Goal: Find specific page/section: Find specific page/section

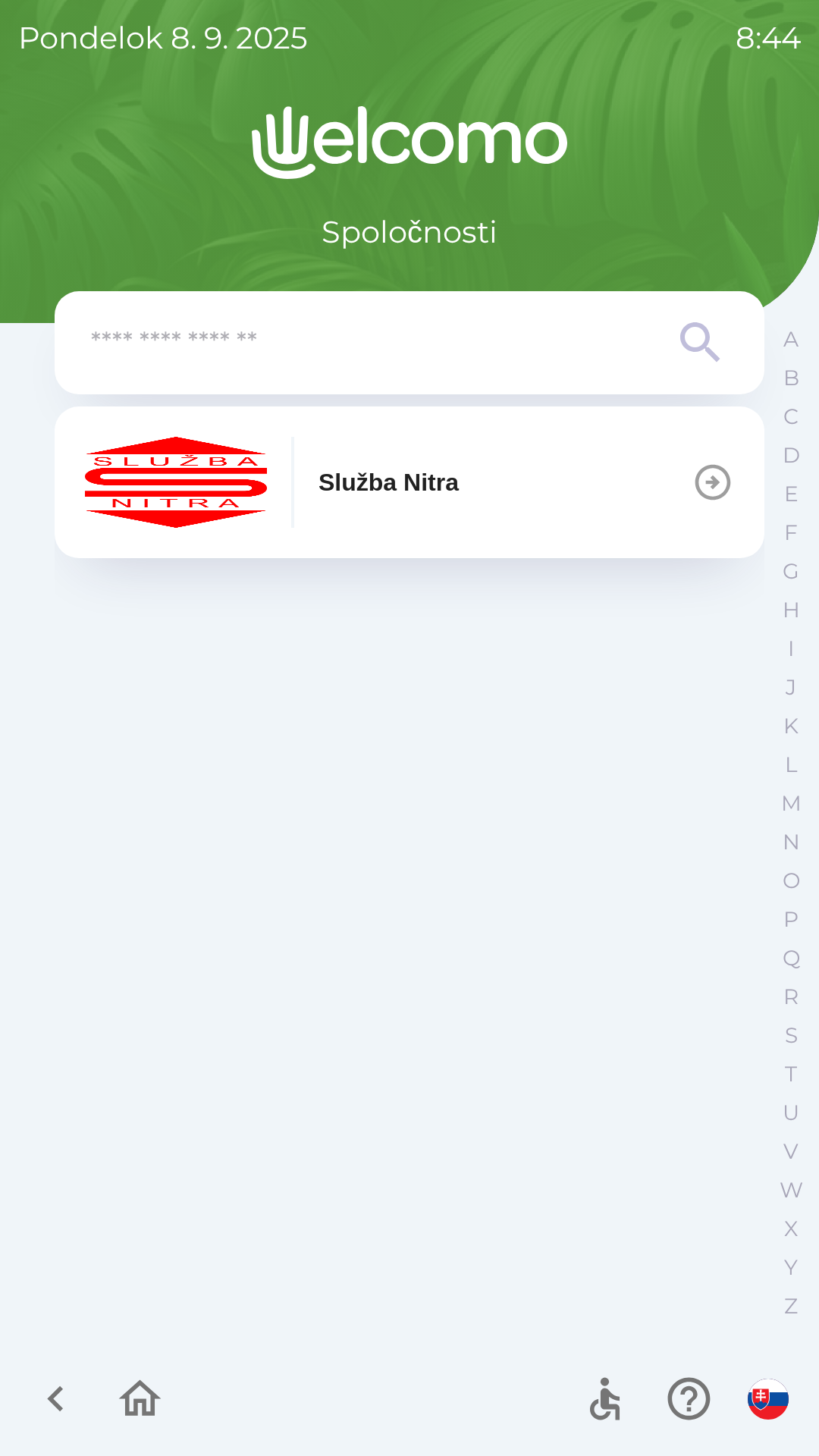
click at [696, 320] on icon at bounding box center [700, 342] width 55 height 55
click at [692, 329] on icon at bounding box center [700, 342] width 55 height 55
click at [693, 483] on icon "button" at bounding box center [712, 482] width 42 height 42
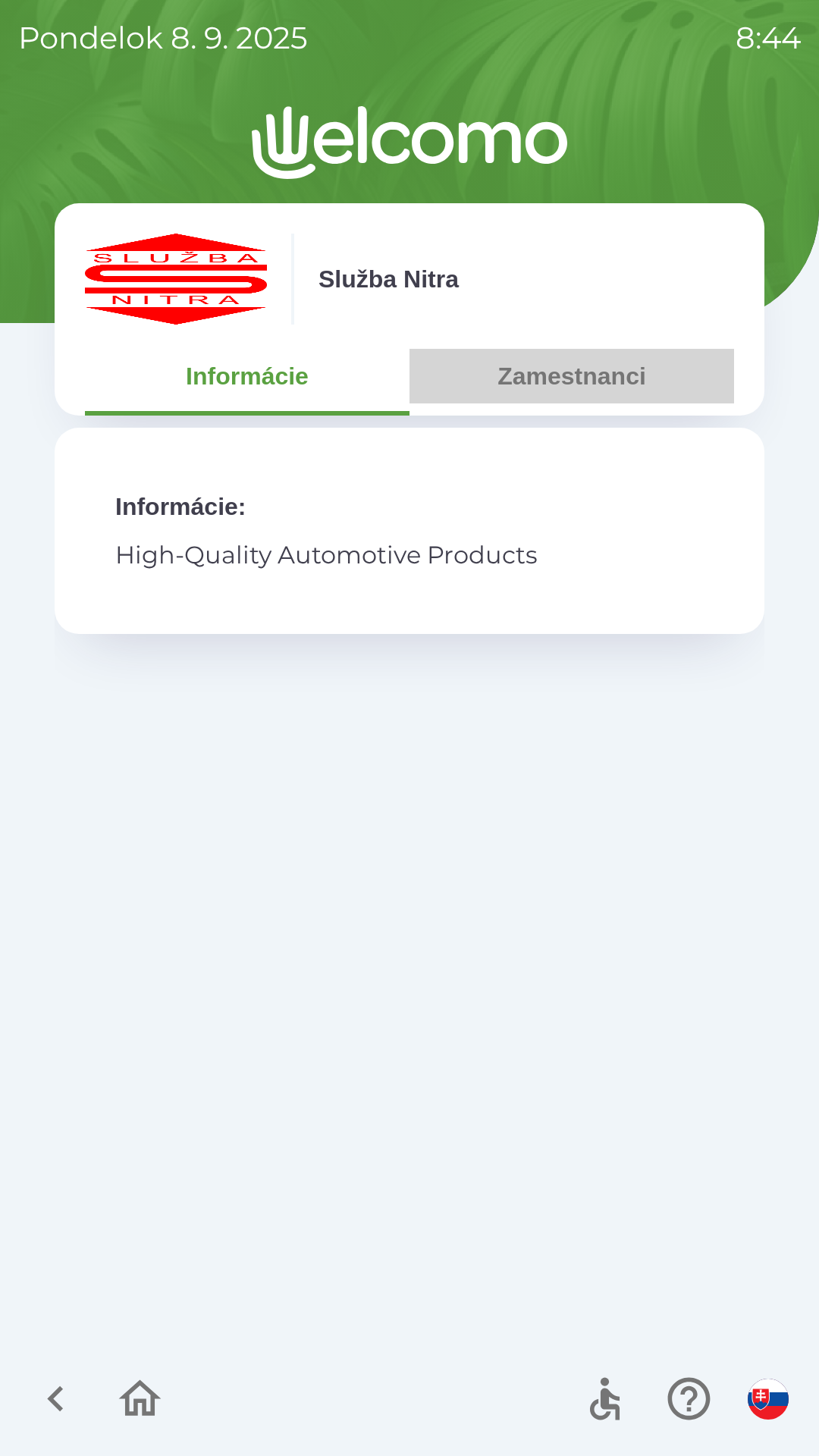
click at [597, 361] on button "Zamestnanci" at bounding box center [572, 376] width 325 height 55
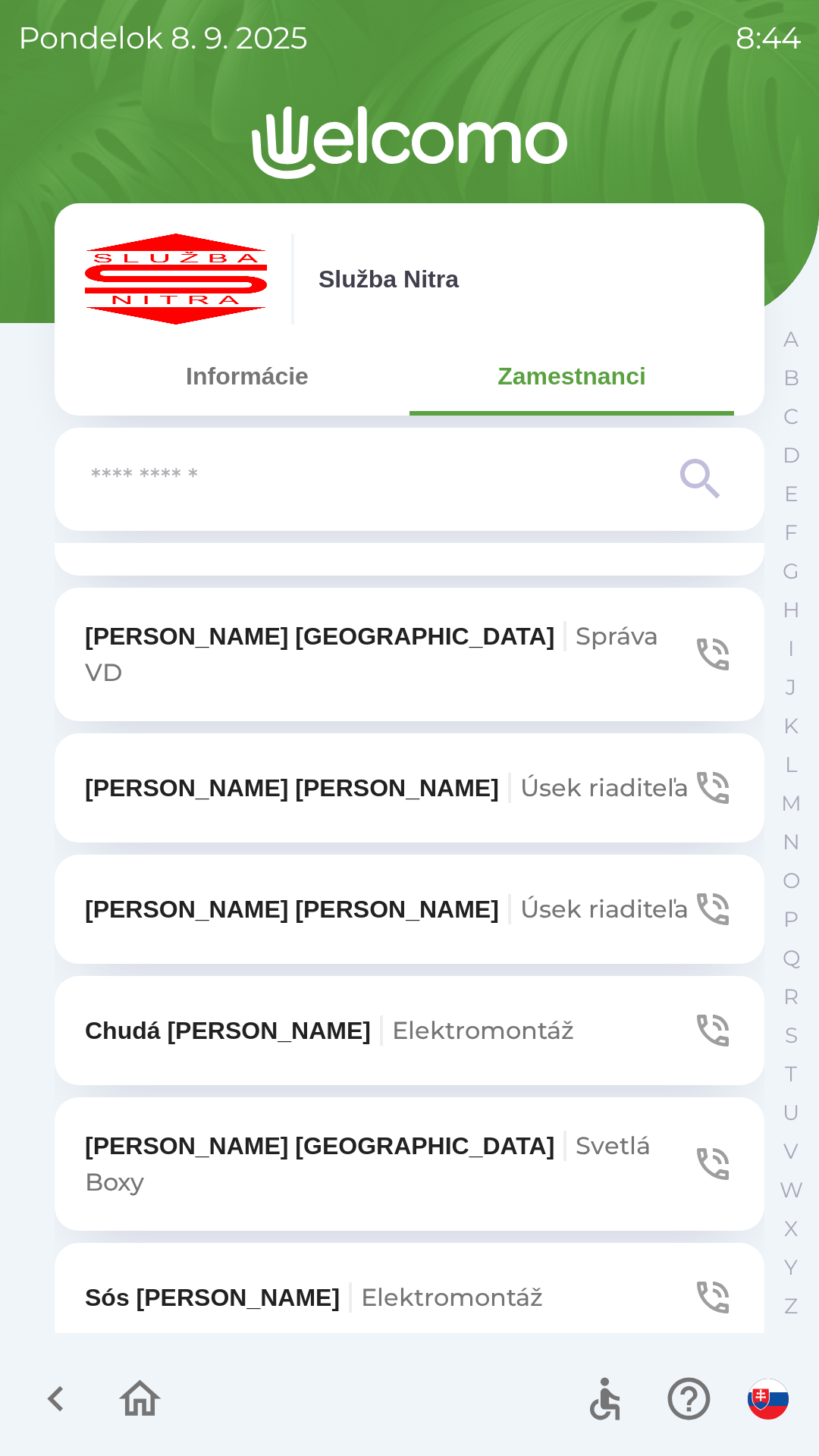
scroll to position [5881, 0]
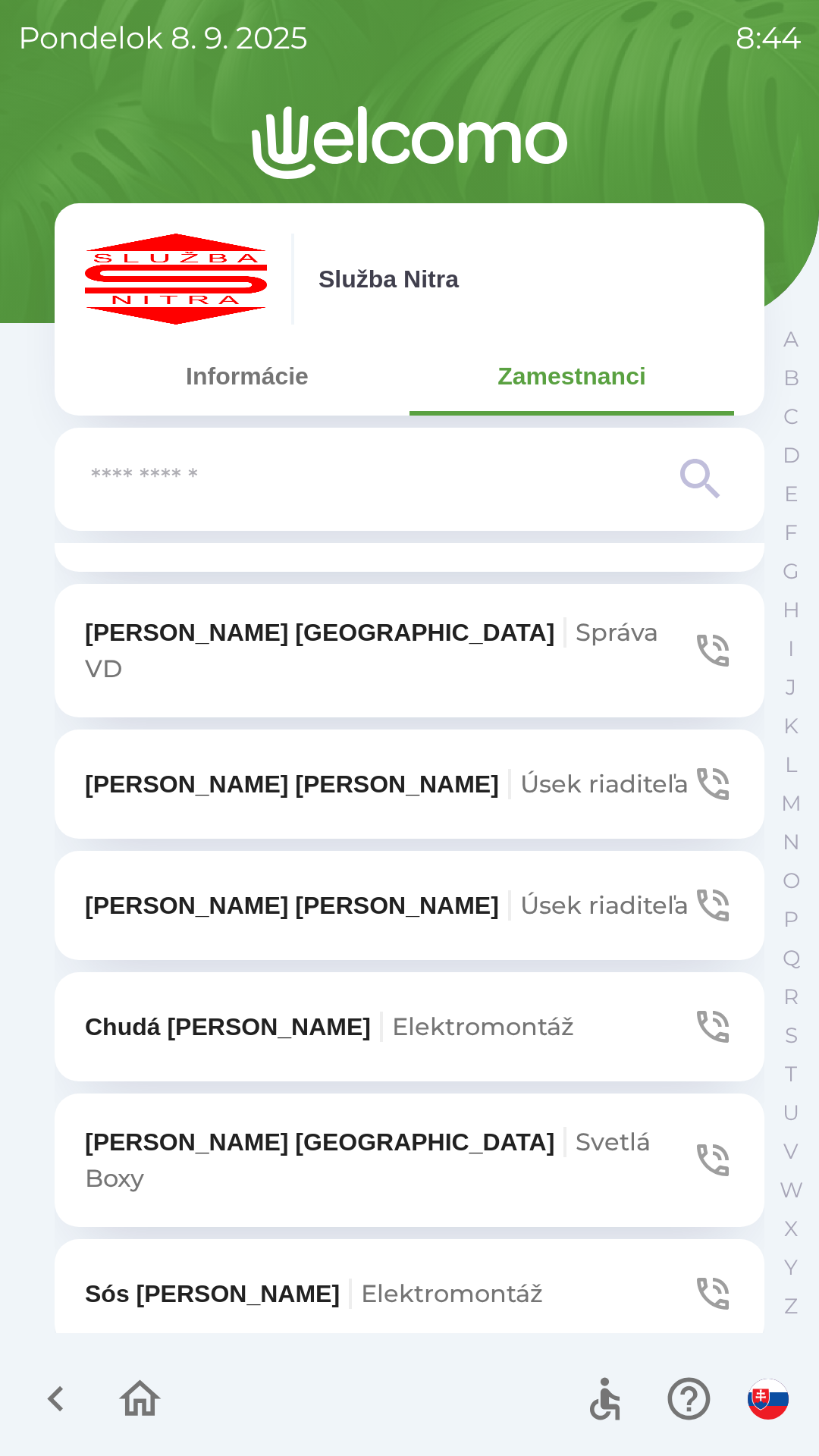
click at [214, 887] on p "[PERSON_NAME] riaditeľa" at bounding box center [387, 906] width 604 height 36
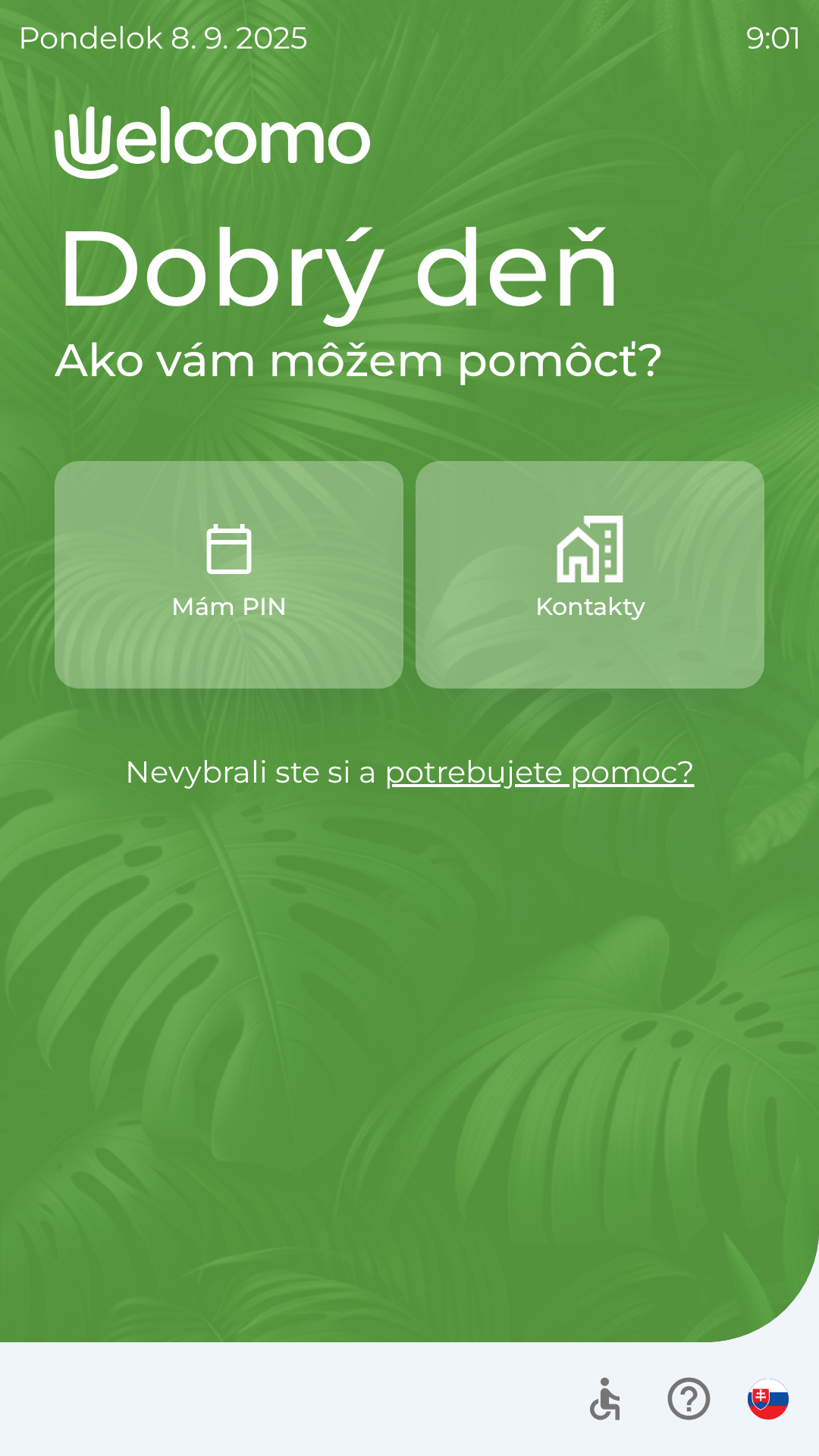
click at [571, 573] on img "button" at bounding box center [589, 549] width 67 height 67
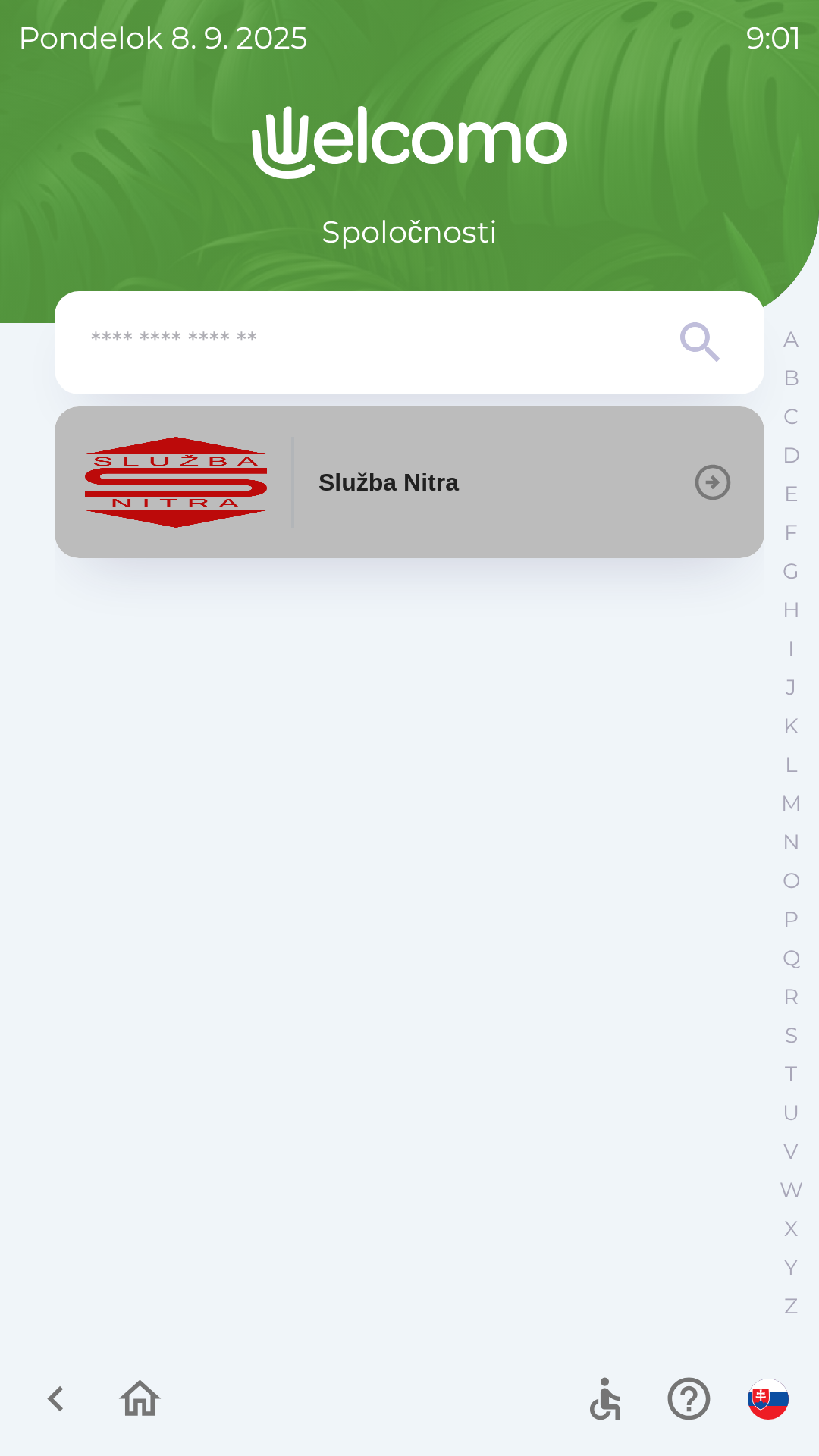
click at [709, 474] on icon "button" at bounding box center [712, 482] width 42 height 42
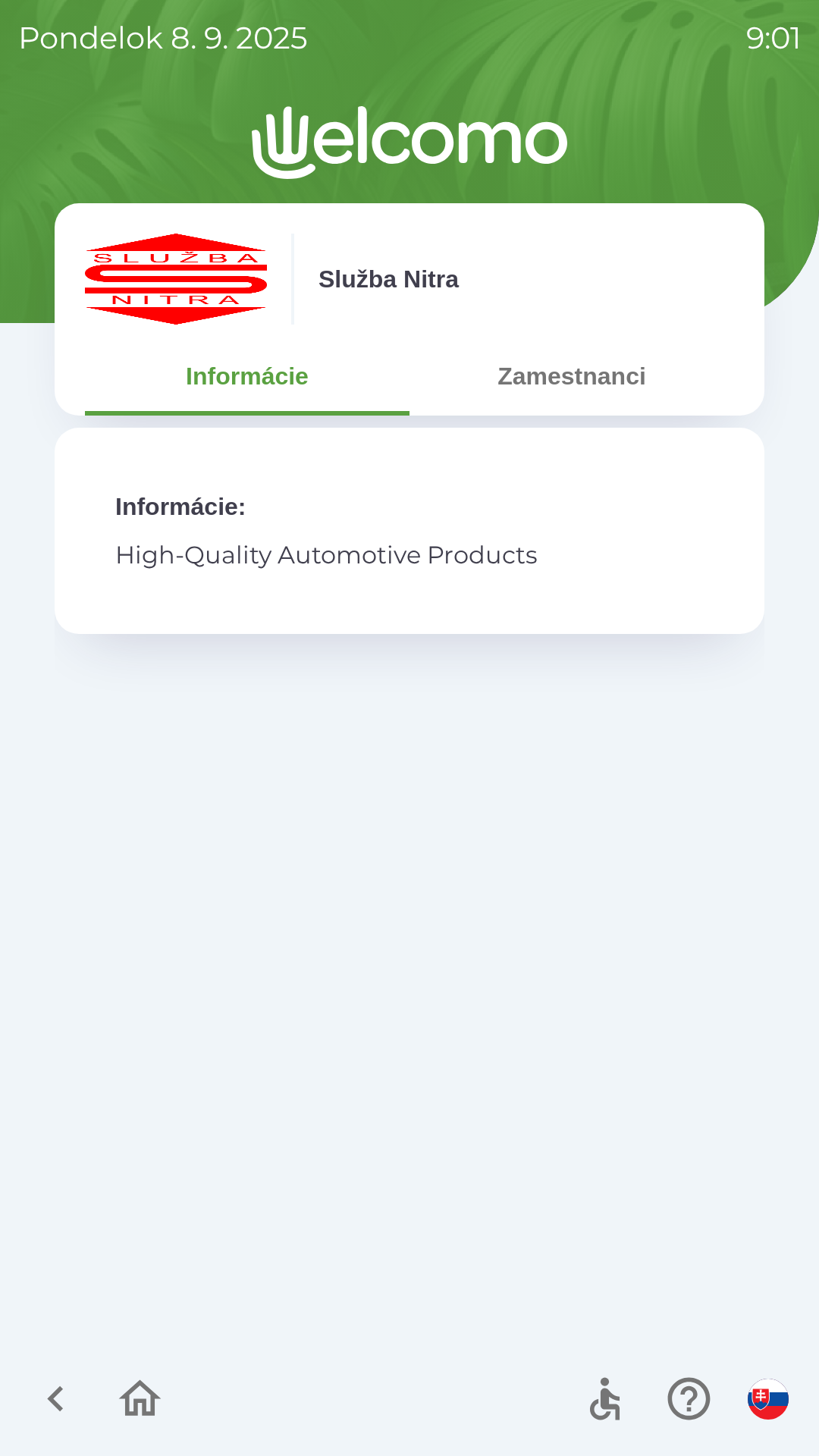
click at [586, 373] on button "Zamestnanci" at bounding box center [572, 376] width 325 height 55
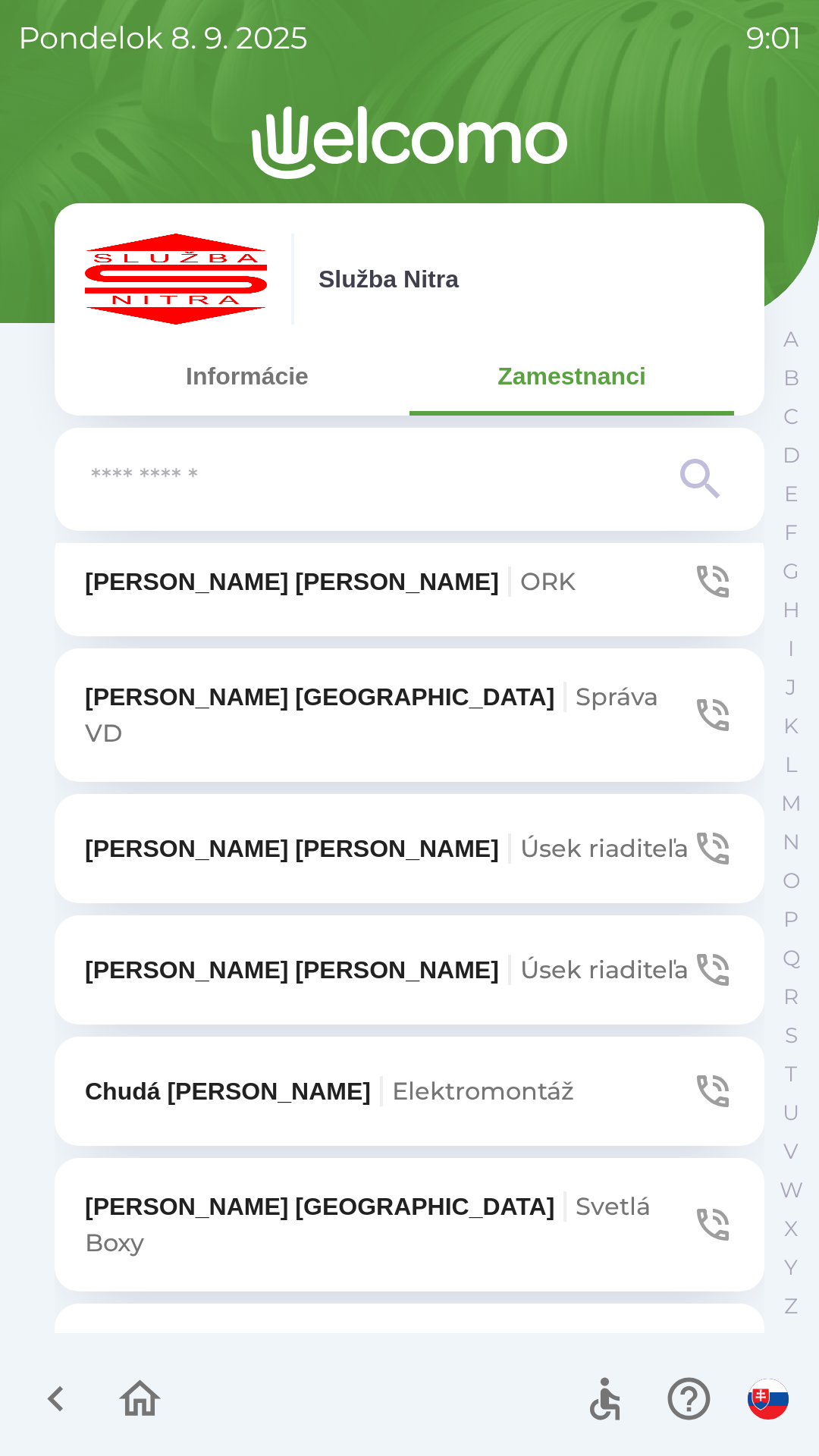
scroll to position [5842, 0]
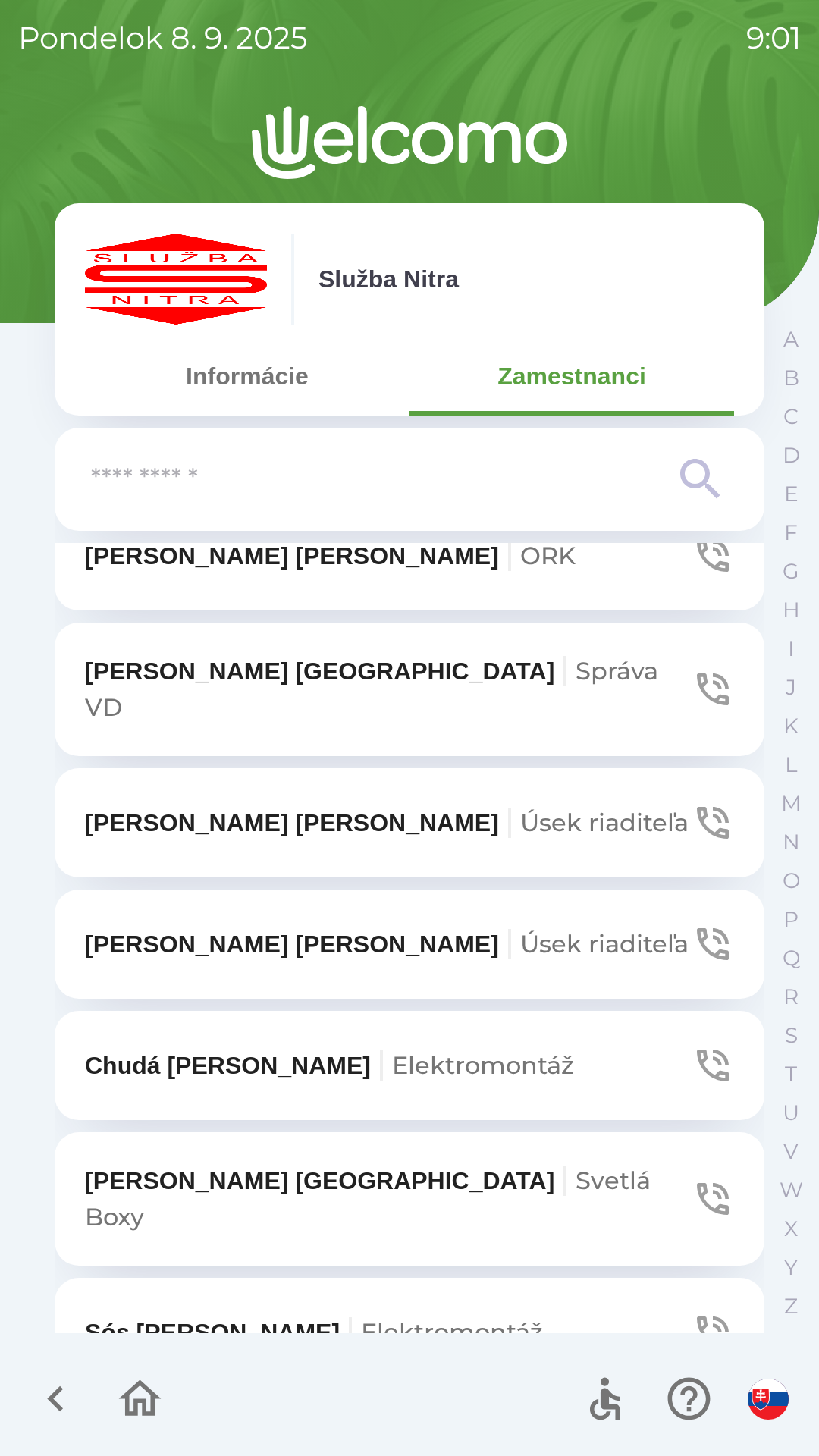
click at [240, 926] on p "[PERSON_NAME] riaditeľa" at bounding box center [387, 945] width 604 height 36
